Goal: Task Accomplishment & Management: Manage account settings

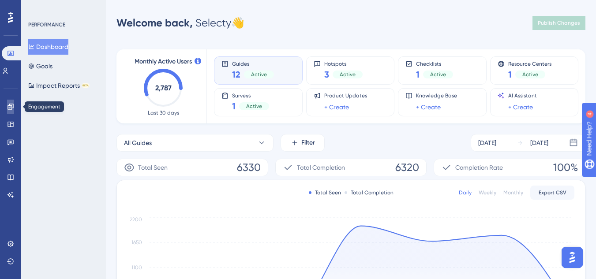
click at [13, 100] on link at bounding box center [10, 107] width 7 height 14
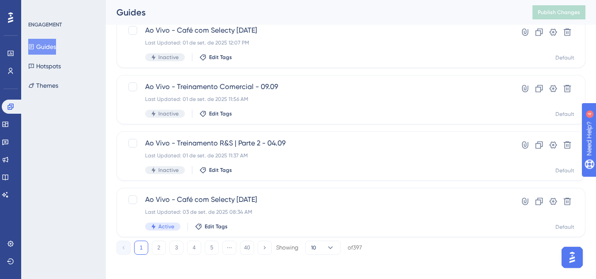
scroll to position [406, 0]
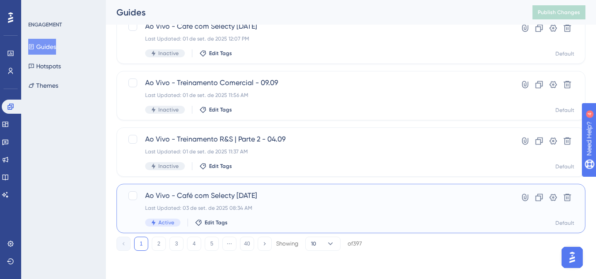
click at [279, 202] on div "Ao Vivo - Café com Selecty [DATE] Last Updated: 03 de set. de 2025 08:34 AM Act…" at bounding box center [315, 209] width 341 height 36
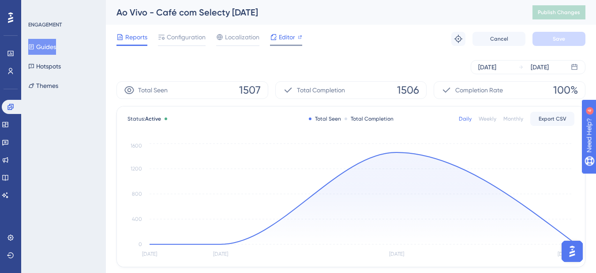
click at [278, 37] on div "Editor" at bounding box center [286, 37] width 32 height 11
click at [166, 45] on div at bounding box center [182, 45] width 48 height 1
click at [168, 33] on span "Configuration" at bounding box center [186, 37] width 39 height 11
click at [176, 39] on span "Configuration" at bounding box center [186, 37] width 39 height 11
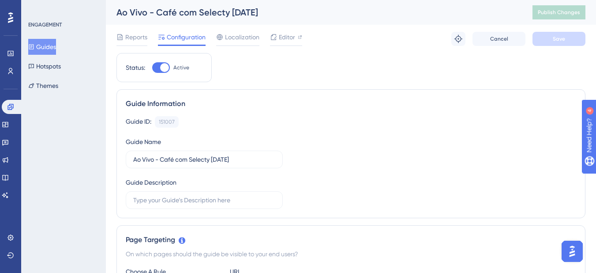
click at [176, 39] on span "Configuration" at bounding box center [186, 37] width 39 height 11
click at [160, 63] on div at bounding box center [161, 67] width 18 height 11
click at [152, 68] on input "Active" at bounding box center [152, 68] width 0 height 0
checkbox input "false"
click at [555, 38] on span "Save" at bounding box center [559, 38] width 12 height 7
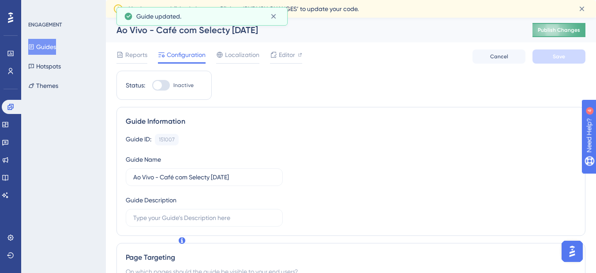
click at [555, 32] on span "Publish Changes" at bounding box center [559, 29] width 42 height 7
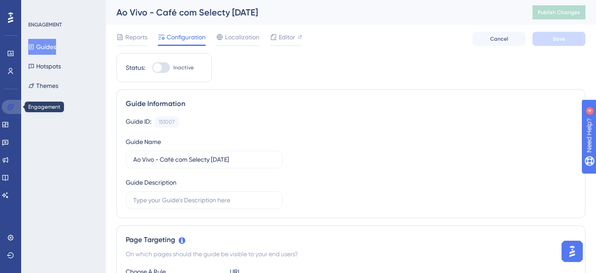
click at [8, 109] on icon at bounding box center [11, 107] width 6 height 6
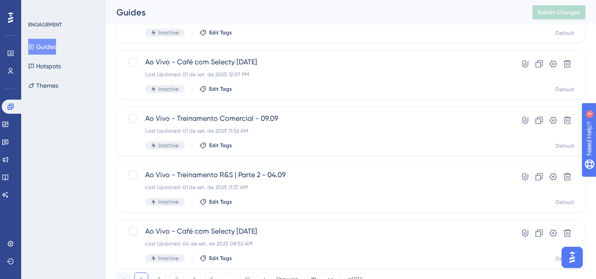
scroll to position [406, 0]
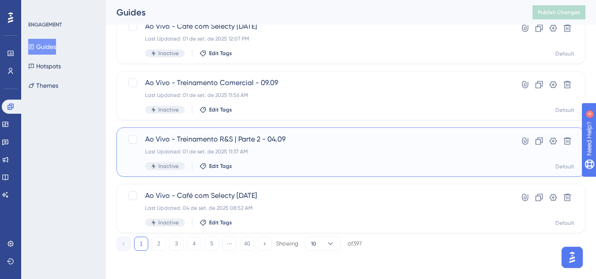
click at [184, 140] on span "Ao Vivo - Treinamento R&S | Parte 2 - 04.09" at bounding box center [315, 139] width 341 height 11
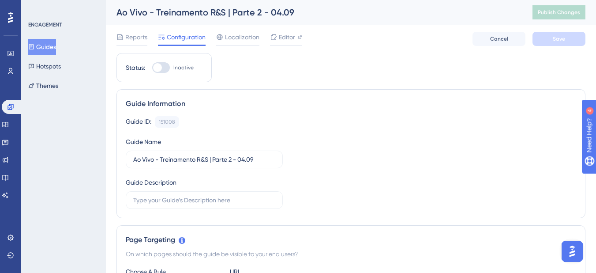
click at [161, 66] on div at bounding box center [157, 67] width 9 height 9
click at [152, 68] on input "Inactive" at bounding box center [152, 68] width 0 height 0
checkbox input "true"
click at [564, 38] on span "Save" at bounding box center [559, 38] width 12 height 7
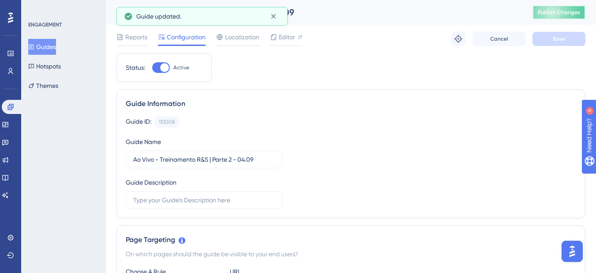
click at [552, 16] on button "Publish Changes" at bounding box center [559, 12] width 53 height 14
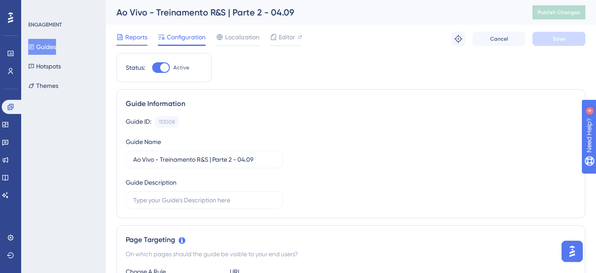
click at [136, 41] on span "Reports" at bounding box center [136, 37] width 22 height 11
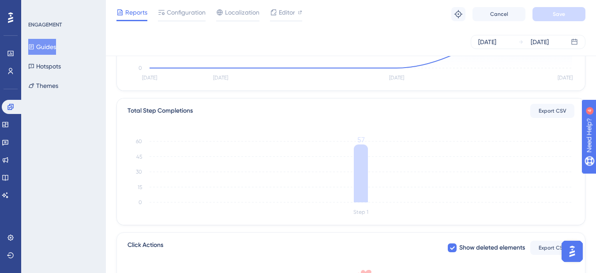
scroll to position [0, 7]
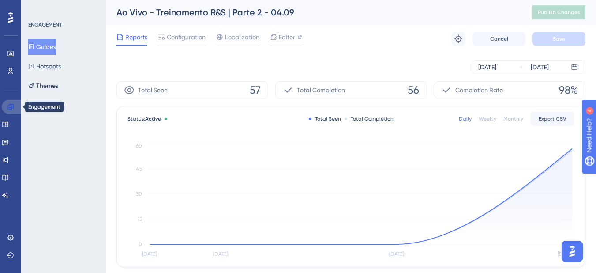
click at [13, 104] on icon at bounding box center [10, 106] width 7 height 7
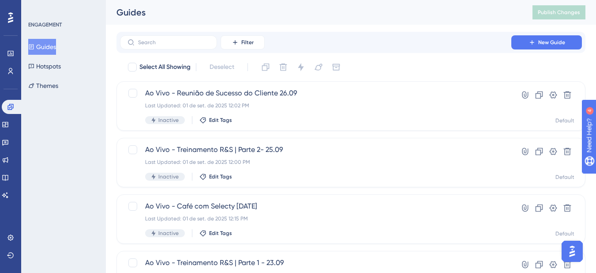
scroll to position [0, 7]
click at [242, 41] on span "Filter" at bounding box center [247, 42] width 12 height 7
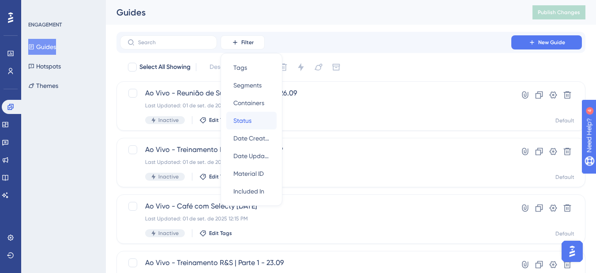
click at [247, 118] on div "Status Status" at bounding box center [251, 121] width 36 height 18
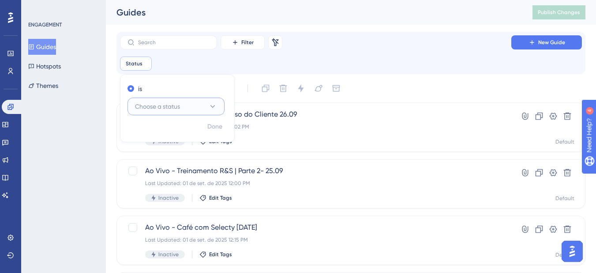
click at [161, 108] on span "Choose a status" at bounding box center [157, 106] width 45 height 11
click at [154, 129] on div "Active Active" at bounding box center [175, 133] width 71 height 18
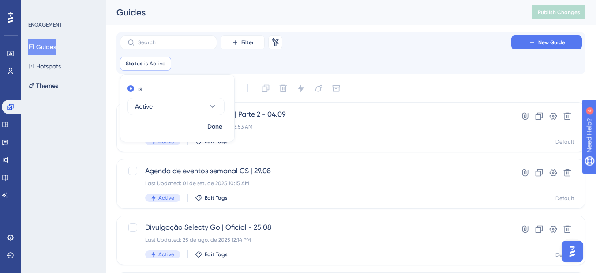
click at [181, 55] on div "Filter Remove Filters New Guide Status is Active Active Remove is Active Done" at bounding box center [351, 52] width 462 height 35
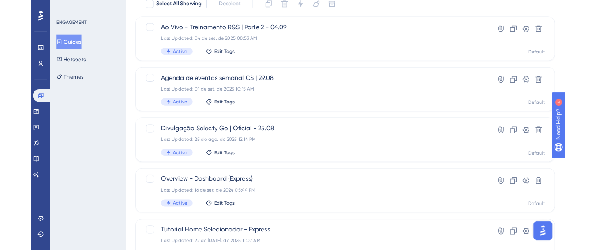
scroll to position [0, 0]
